Goal: Navigation & Orientation: Find specific page/section

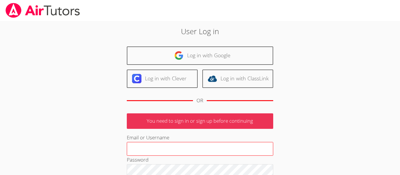
click at [155, 147] on input "Email or Username" at bounding box center [200, 149] width 146 height 14
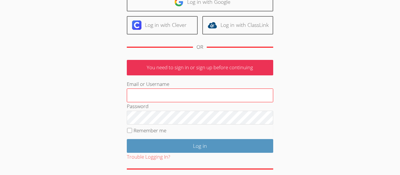
scroll to position [57, 0]
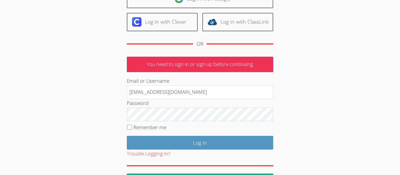
type input "j.poolandrade958@cvuhsd.org"
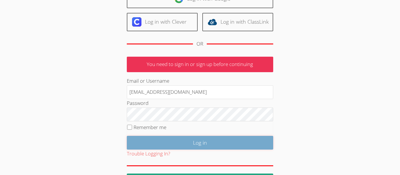
click at [143, 144] on input "Log in" at bounding box center [200, 143] width 146 height 14
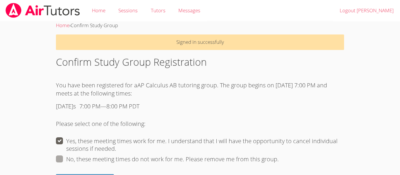
click at [233, 121] on p "Please select one of the following:" at bounding box center [200, 124] width 288 height 18
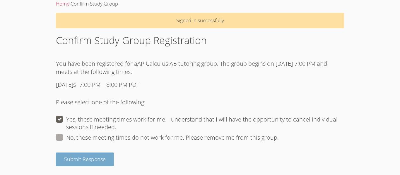
click at [95, 158] on span "Submit Response" at bounding box center [85, 159] width 42 height 7
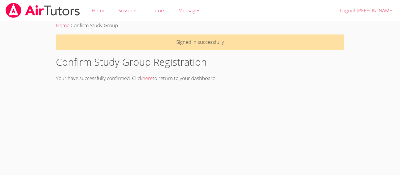
scroll to position [0, 0]
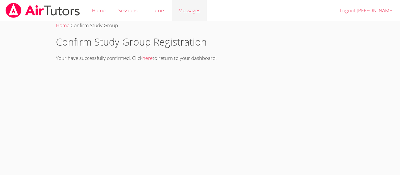
click at [178, 12] on span "Messages" at bounding box center [189, 10] width 22 height 7
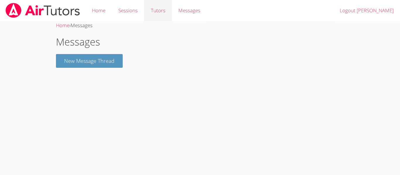
click at [146, 10] on link "Tutors" at bounding box center [157, 10] width 27 height 21
